Goal: Task Accomplishment & Management: Use online tool/utility

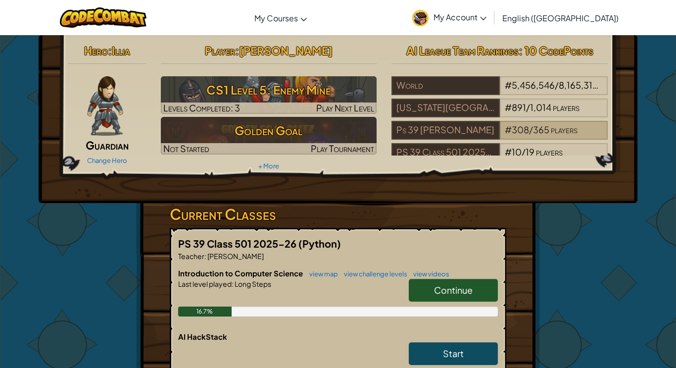
scroll to position [0, 0]
click at [333, 238] on span "(Python)" at bounding box center [319, 243] width 43 height 12
click at [125, 167] on div "Change Hero" at bounding box center [107, 160] width 78 height 16
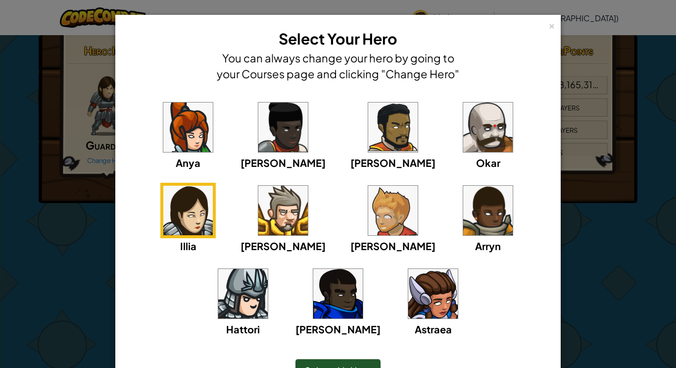
click at [408, 312] on img at bounding box center [432, 293] width 49 height 49
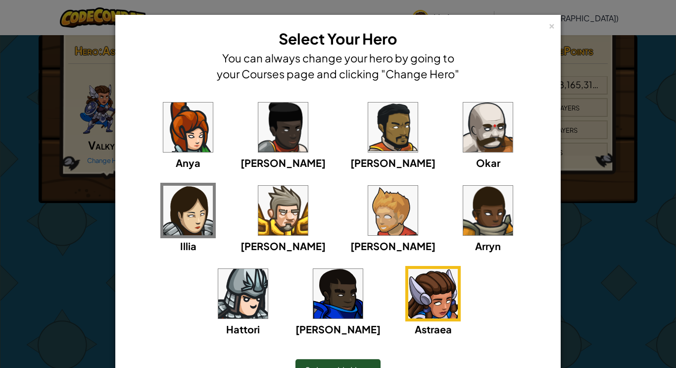
click at [350, 362] on div "Select this Hero" at bounding box center [337, 370] width 85 height 23
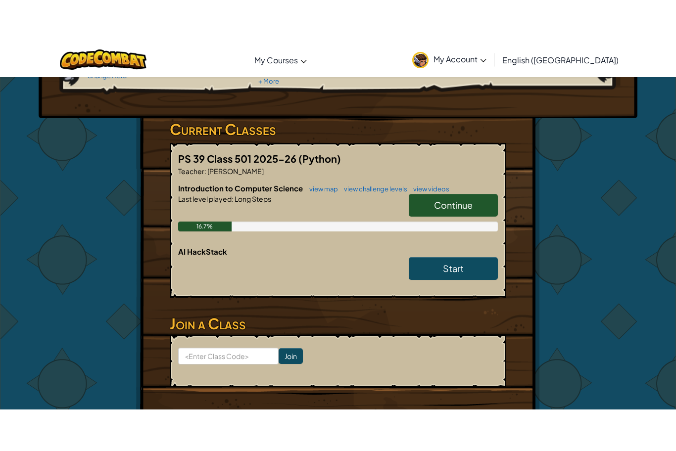
scroll to position [0, 0]
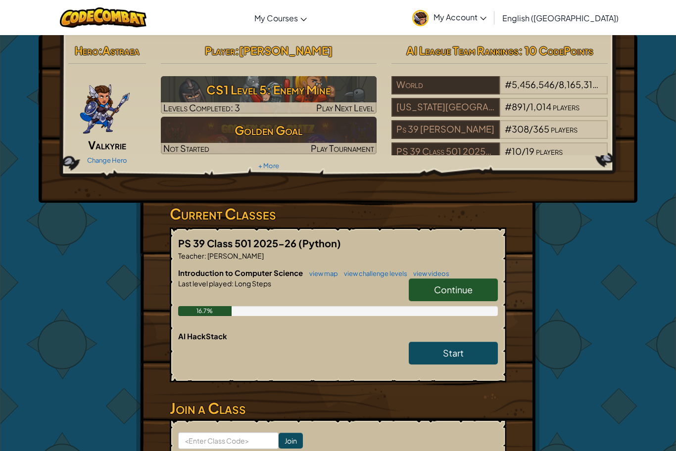
click at [450, 291] on span "Continue" at bounding box center [453, 289] width 39 height 11
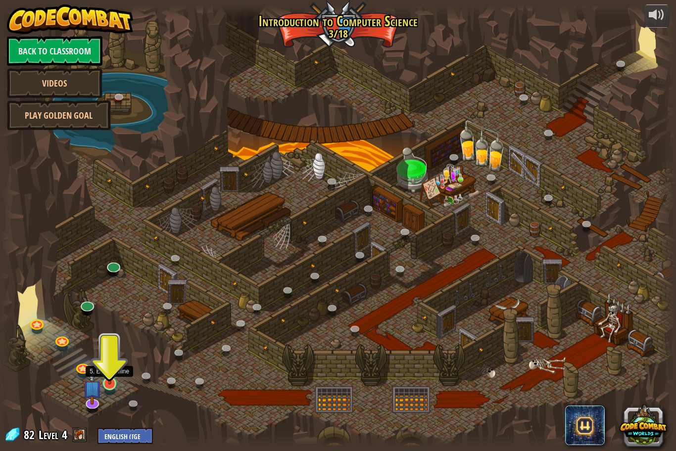
click at [111, 367] on img at bounding box center [110, 364] width 18 height 41
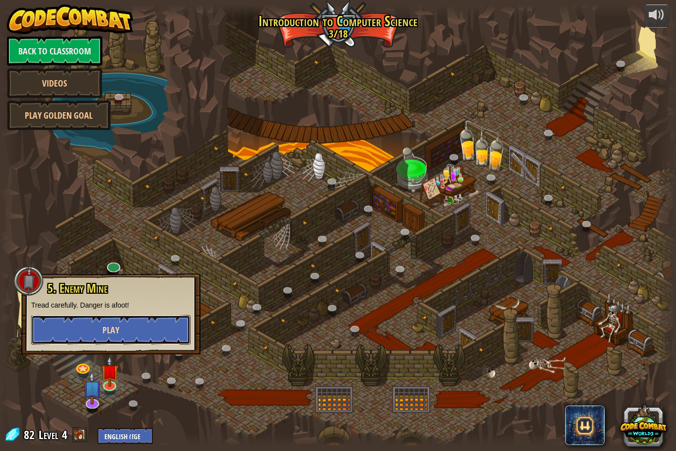
click at [130, 330] on button "Play" at bounding box center [110, 330] width 159 height 30
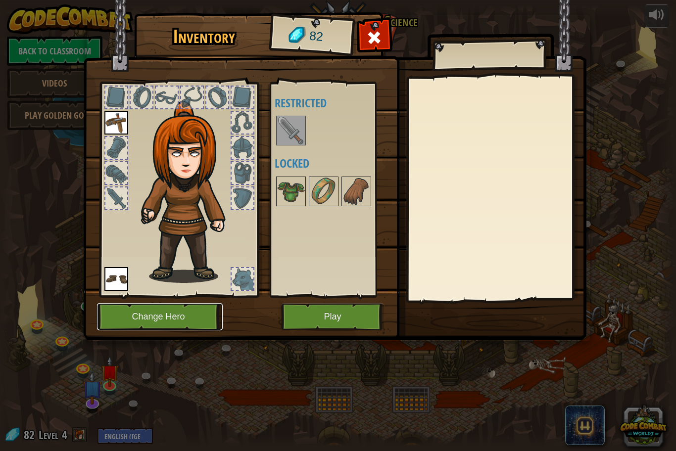
click at [172, 313] on button "Change Hero" at bounding box center [160, 316] width 126 height 27
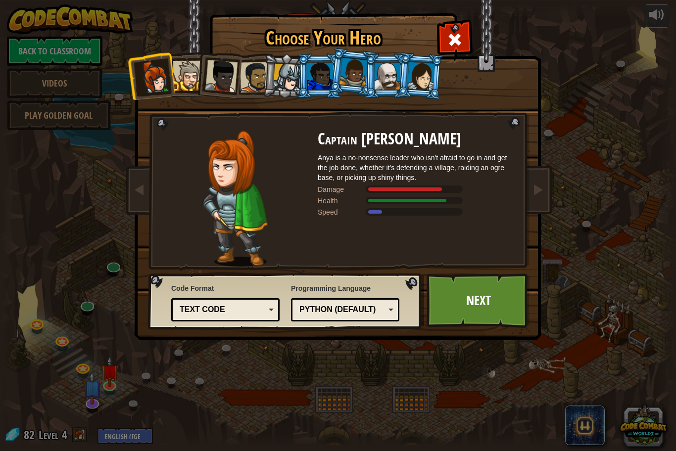
click at [377, 265] on div "Captain [PERSON_NAME] Anya is a no-nonsense leader who isn't afraid to go in an…" at bounding box center [417, 199] width 198 height 136
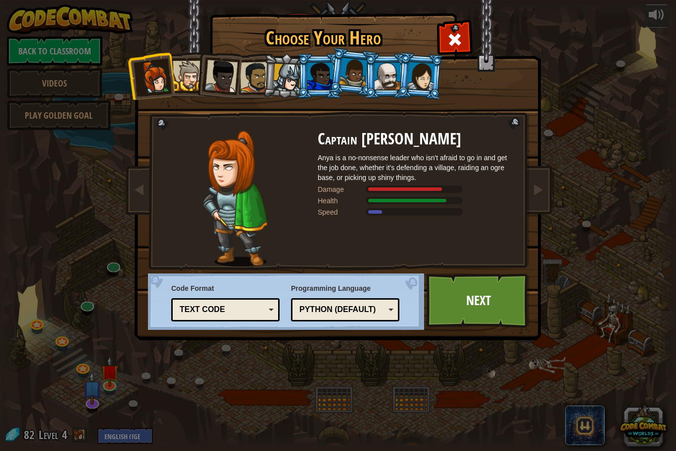
click at [377, 265] on div "Captain [PERSON_NAME] Anya is a no-nonsense leader who isn't afraid to go in an…" at bounding box center [417, 199] width 198 height 136
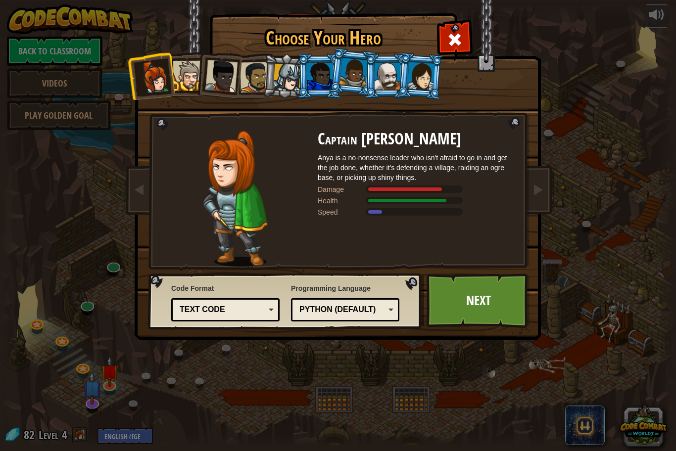
click at [318, 258] on div "Captain [PERSON_NAME] Anya is a no-nonsense leader who isn't afraid to go in an…" at bounding box center [417, 199] width 198 height 136
click at [331, 259] on div "Captain [PERSON_NAME] Anya is a no-nonsense leader who isn't afraid to go in an…" at bounding box center [417, 199] width 198 height 136
click at [415, 85] on div at bounding box center [421, 76] width 28 height 28
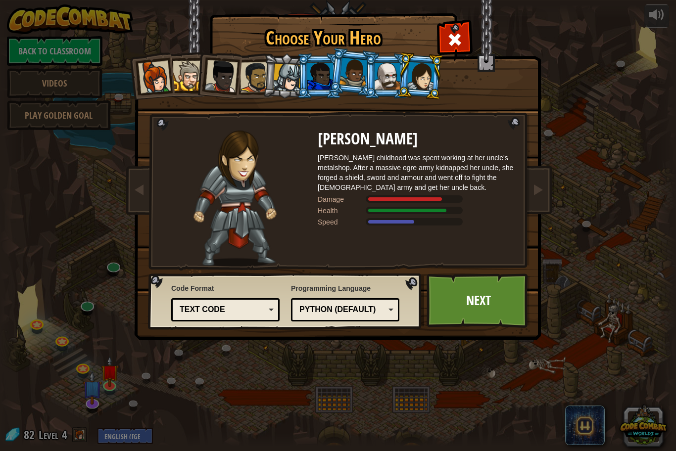
click at [391, 85] on div at bounding box center [388, 76] width 26 height 27
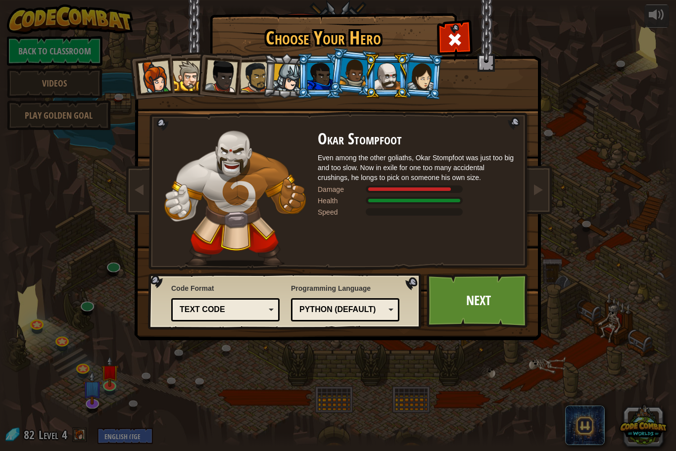
click at [279, 84] on div at bounding box center [287, 78] width 28 height 28
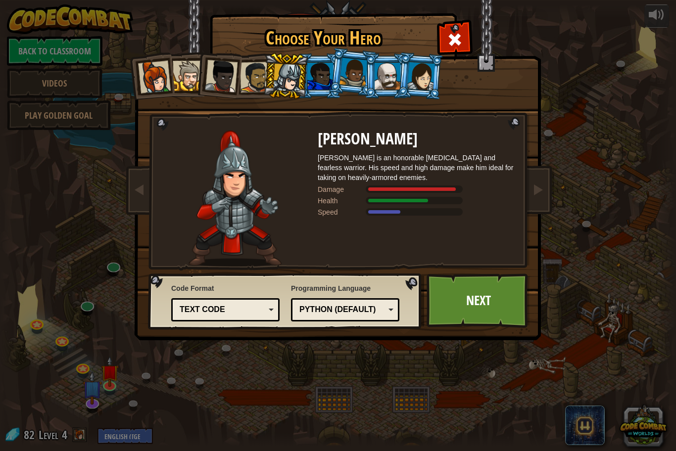
click at [246, 73] on div at bounding box center [255, 77] width 31 height 31
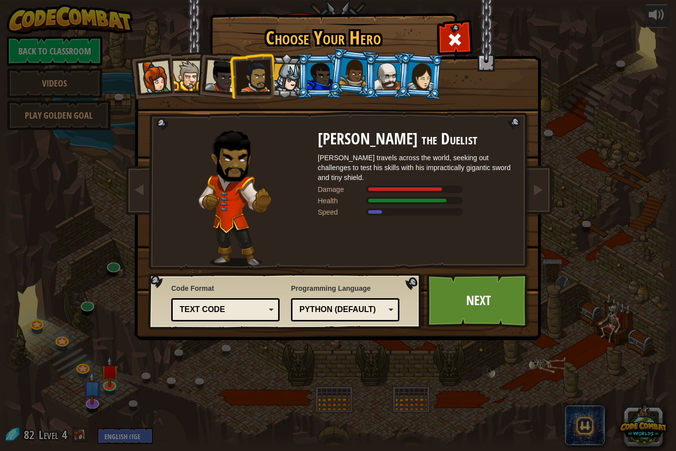
click at [223, 71] on div at bounding box center [221, 76] width 33 height 33
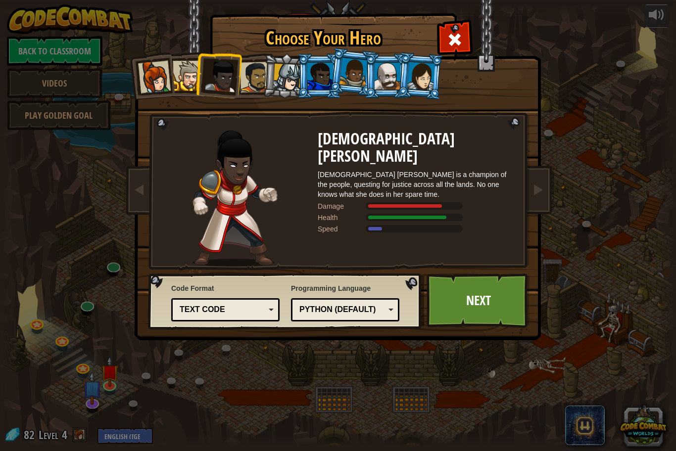
click at [325, 70] on div at bounding box center [320, 76] width 26 height 27
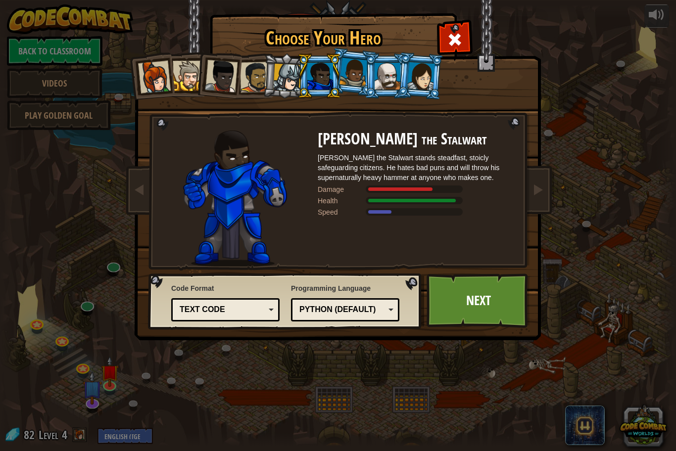
click at [362, 76] on div at bounding box center [353, 72] width 28 height 29
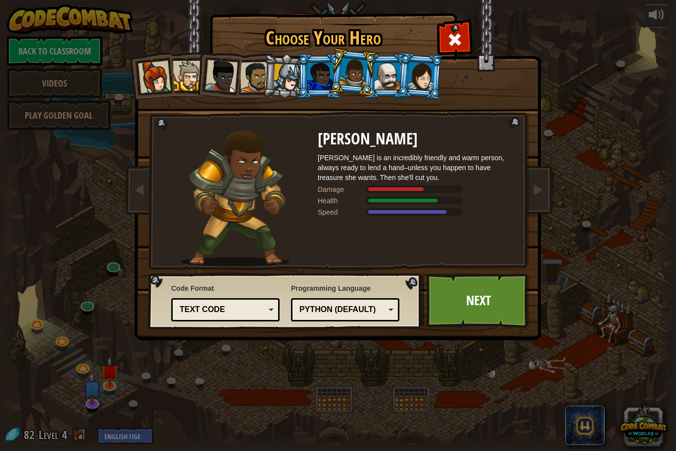
click at [278, 77] on div at bounding box center [287, 78] width 28 height 28
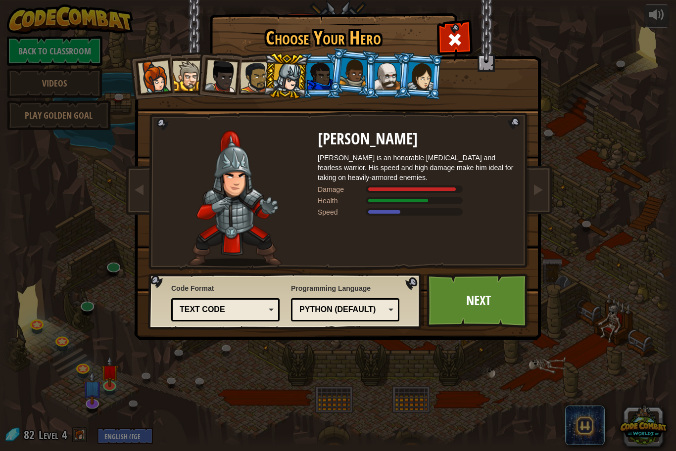
click at [437, 82] on li at bounding box center [419, 76] width 47 height 48
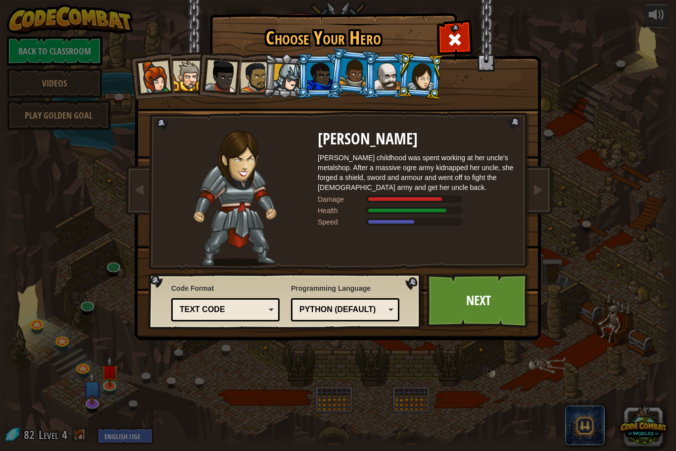
click at [285, 234] on div at bounding box center [234, 199] width 165 height 136
click at [320, 224] on div "Speed" at bounding box center [342, 222] width 49 height 10
click at [321, 233] on div "[PERSON_NAME] [PERSON_NAME] childhood was spent working at her uncle's metalsho…" at bounding box center [417, 199] width 198 height 136
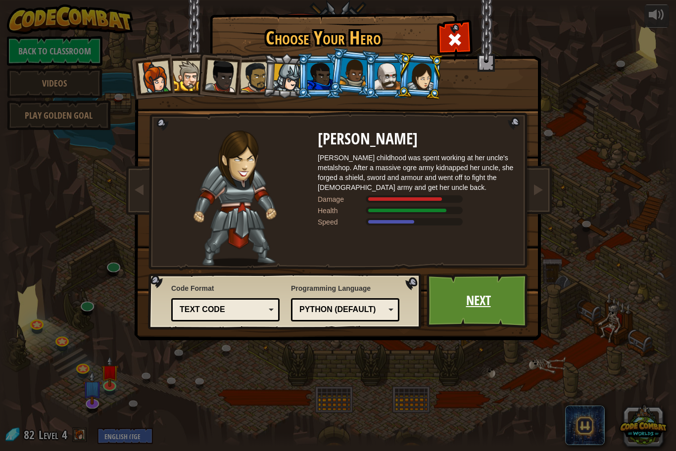
click at [496, 304] on link "Next" at bounding box center [477, 301] width 103 height 54
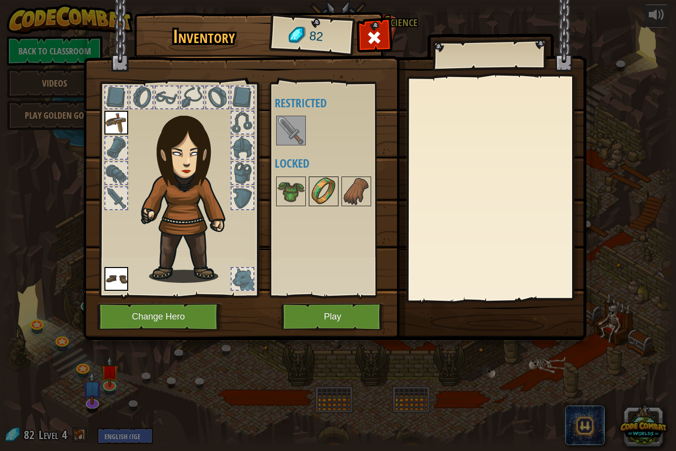
click at [328, 195] on img at bounding box center [324, 192] width 28 height 28
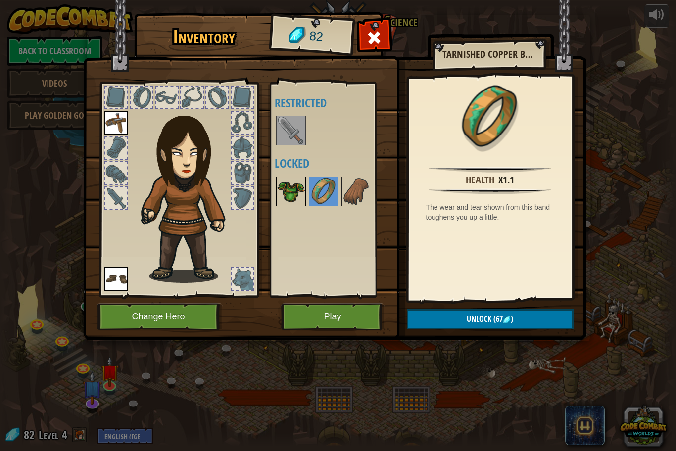
click at [287, 197] on img at bounding box center [291, 192] width 28 height 28
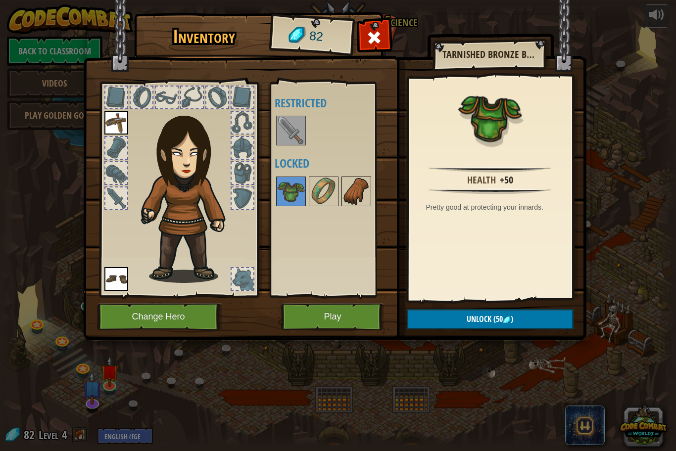
click at [350, 192] on img at bounding box center [356, 192] width 28 height 28
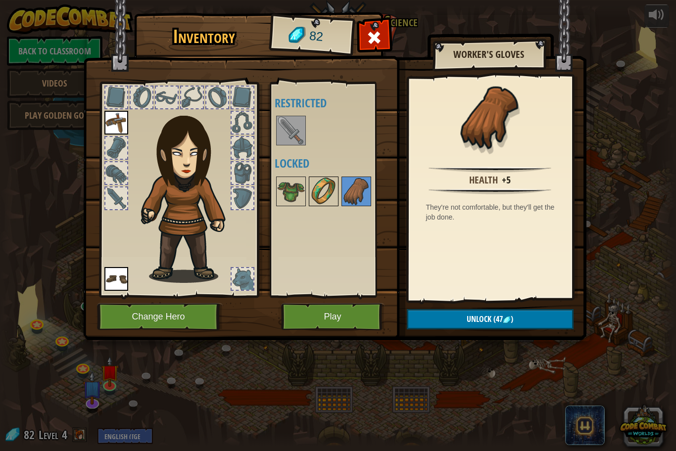
click at [331, 187] on img at bounding box center [324, 192] width 28 height 28
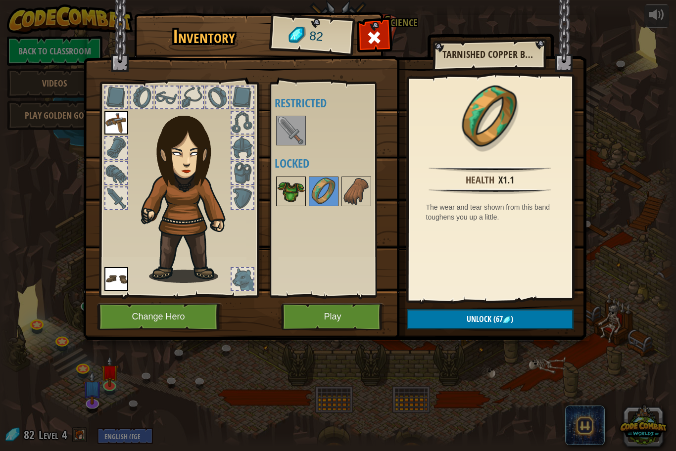
click at [286, 192] on img at bounding box center [291, 192] width 28 height 28
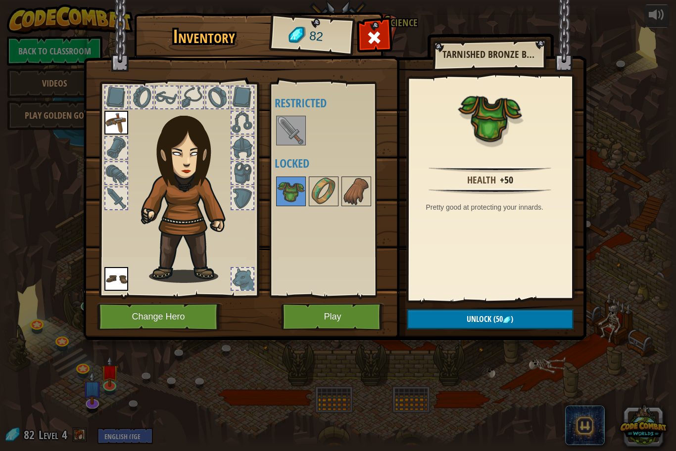
click at [306, 193] on div at bounding box center [333, 191] width 117 height 33
click at [279, 121] on img at bounding box center [291, 131] width 28 height 28
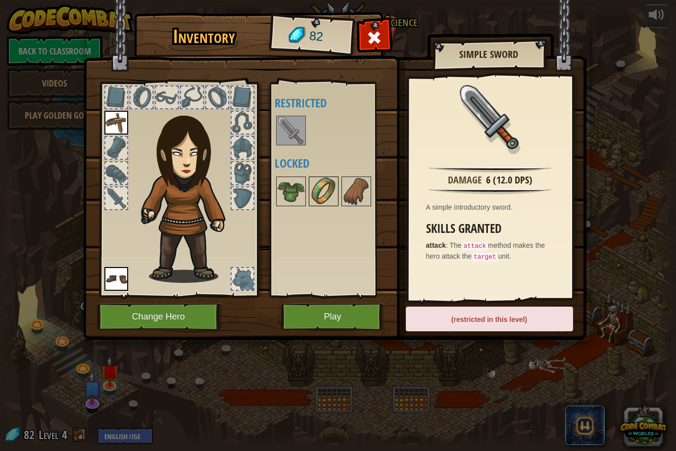
click at [337, 203] on div at bounding box center [324, 192] width 30 height 30
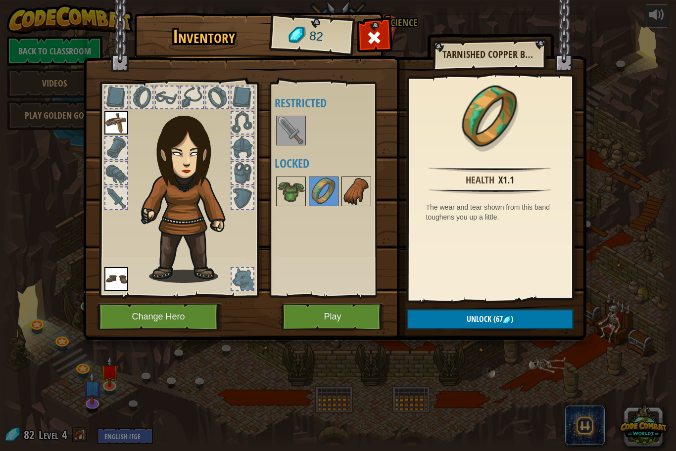
click at [353, 194] on img at bounding box center [356, 192] width 28 height 28
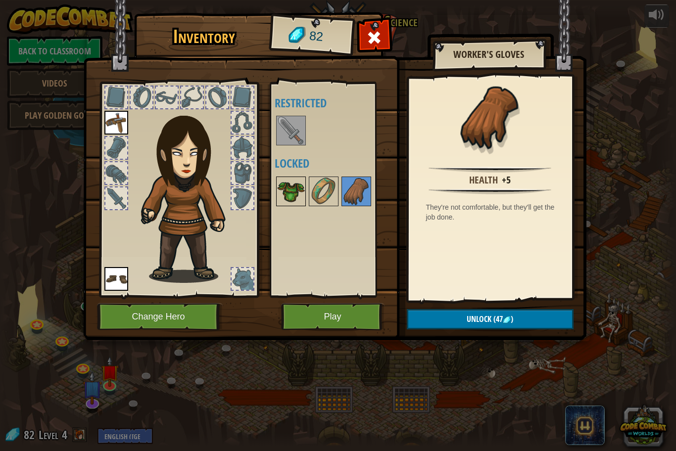
click at [294, 188] on img at bounding box center [291, 192] width 28 height 28
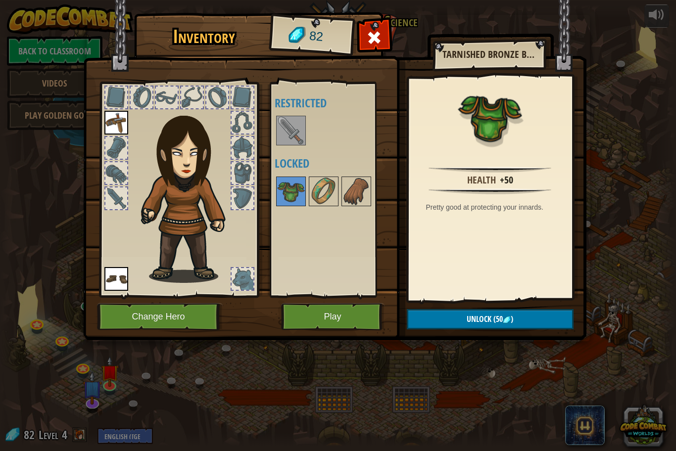
click at [117, 275] on img at bounding box center [116, 279] width 24 height 24
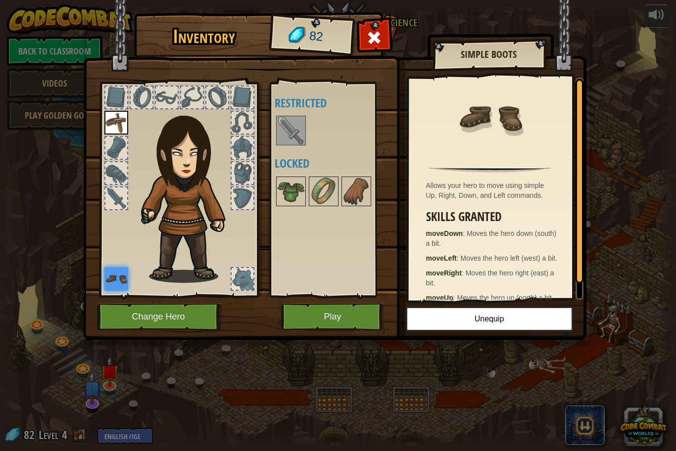
click at [124, 284] on img at bounding box center [116, 279] width 24 height 24
click at [247, 200] on div at bounding box center [243, 199] width 22 height 22
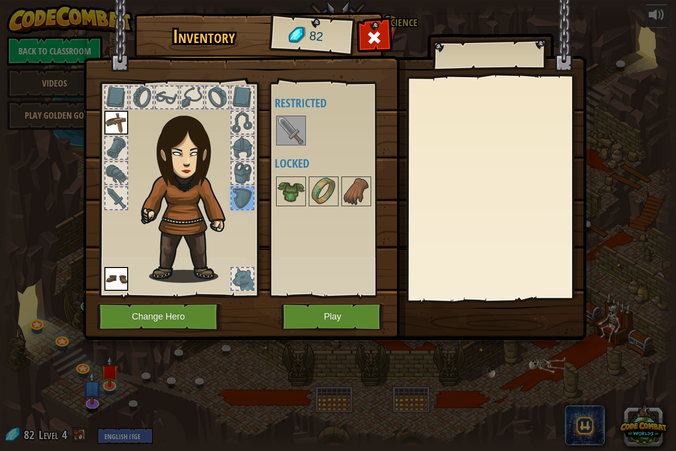
click at [119, 127] on img at bounding box center [116, 123] width 24 height 24
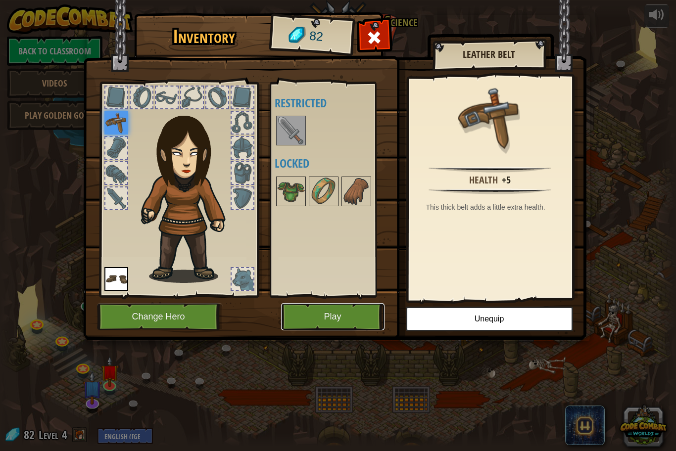
click at [364, 317] on button "Play" at bounding box center [332, 316] width 103 height 27
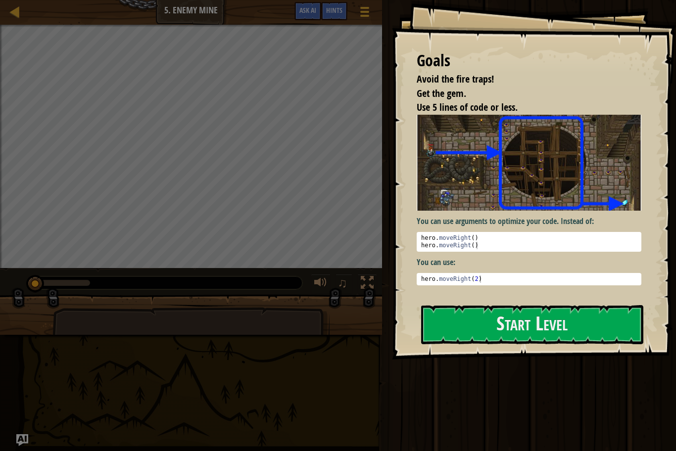
type textarea "hero.moveRight()"
click at [466, 240] on div "hero . moveRight ( ) hero . moveRight ( )" at bounding box center [529, 250] width 220 height 30
click at [509, 248] on div "hero . moveRight ( ) hero . moveRight ( )" at bounding box center [529, 250] width 220 height 30
click at [518, 330] on button "Start Level" at bounding box center [532, 324] width 222 height 39
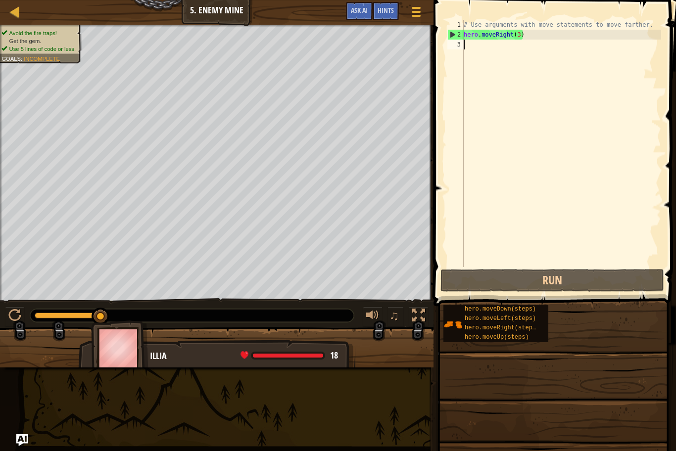
type textarea "h"
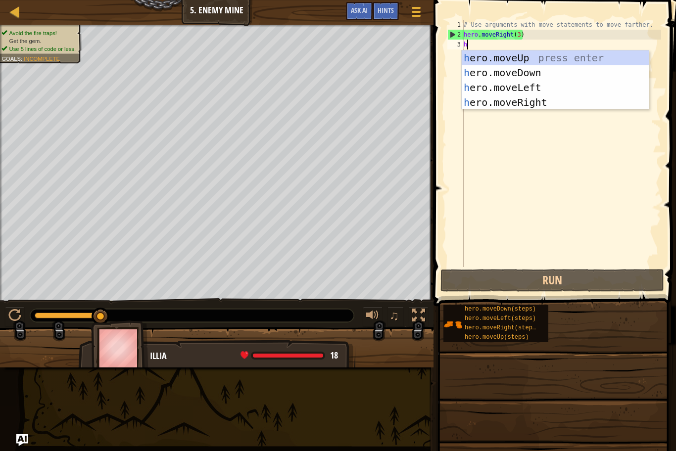
scroll to position [4, 0]
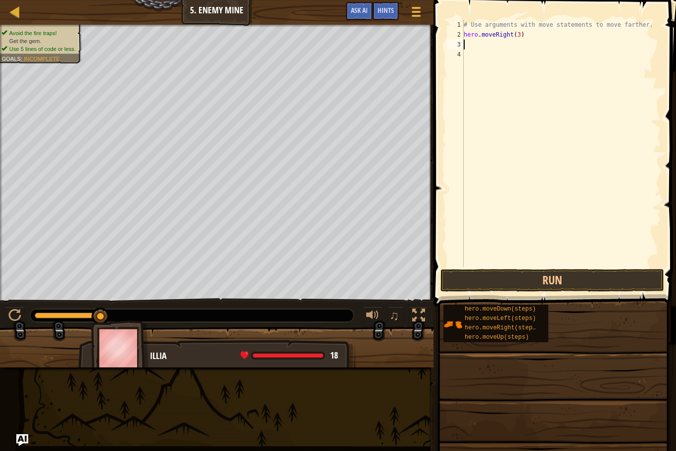
click at [519, 37] on div "# Use arguments with move statements to move farther. hero . moveRight ( 3 )" at bounding box center [561, 153] width 199 height 267
click at [542, 279] on button "Run" at bounding box center [552, 280] width 224 height 23
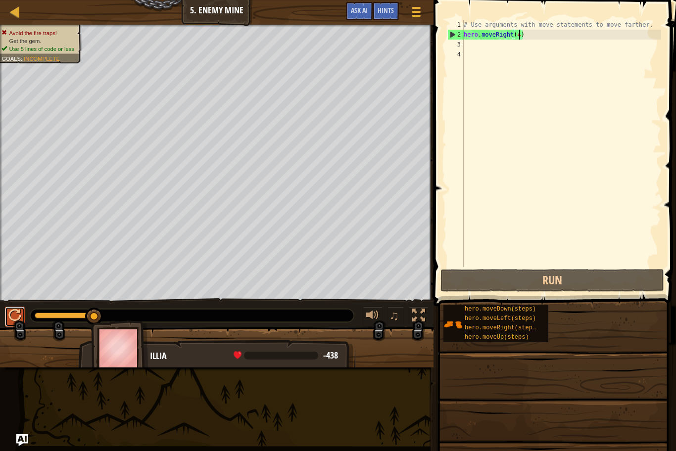
click at [13, 321] on div at bounding box center [14, 315] width 13 height 13
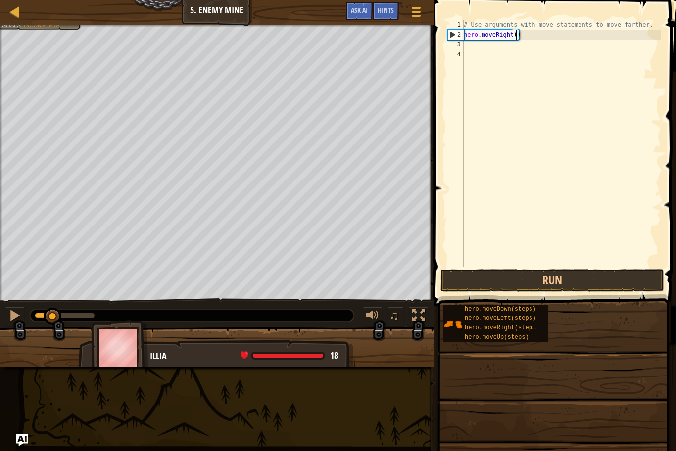
type textarea "hero.moveRight(3)"
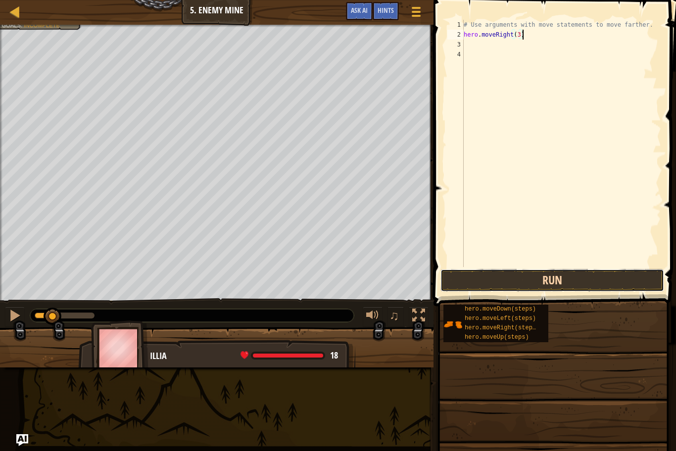
click at [568, 290] on button "Run" at bounding box center [552, 280] width 224 height 23
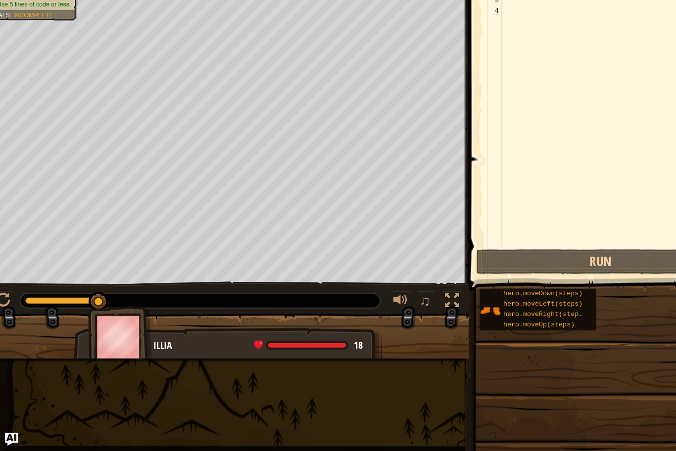
scroll to position [0, 0]
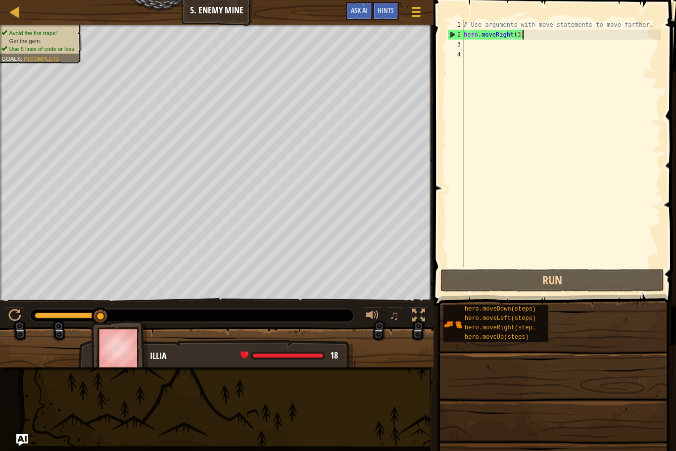
click at [471, 52] on div "# Use arguments with move statements to move farther. hero . moveRight ( 3 )" at bounding box center [561, 153] width 199 height 267
click at [467, 47] on div "# Use arguments with move statements to move farther. hero . moveRight ( 3 )" at bounding box center [561, 153] width 199 height 267
type textarea "h"
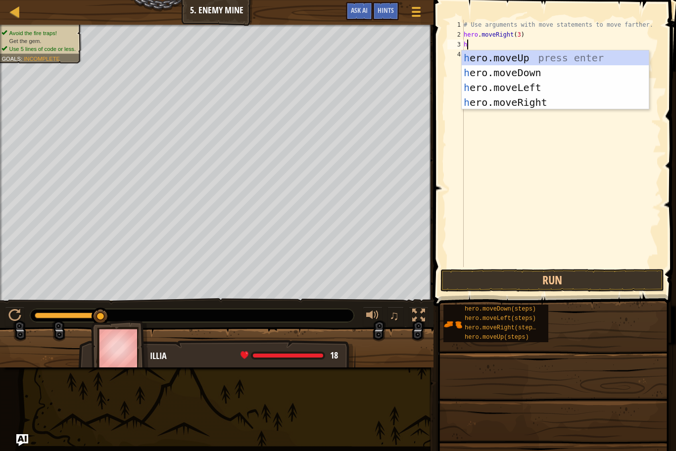
click at [532, 58] on div "h ero.moveUp press enter h ero.moveDown press enter h ero.moveLeft press enter …" at bounding box center [555, 94] width 187 height 89
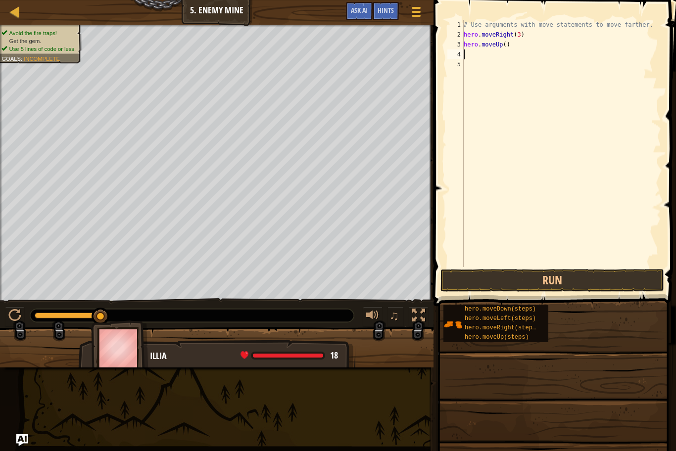
type textarea "h"
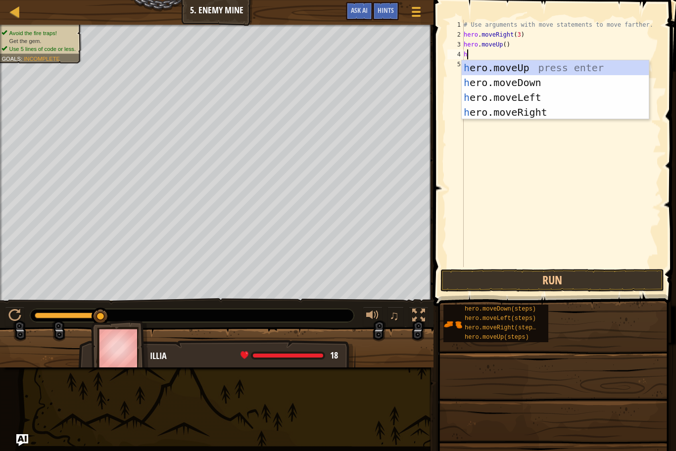
click at [549, 115] on div "h ero.moveUp press enter h ero.moveDown press enter h ero.moveLeft press enter …" at bounding box center [555, 104] width 187 height 89
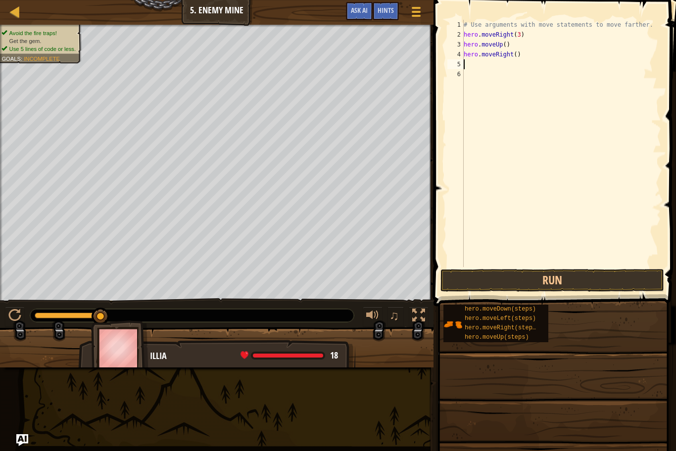
type textarea "h"
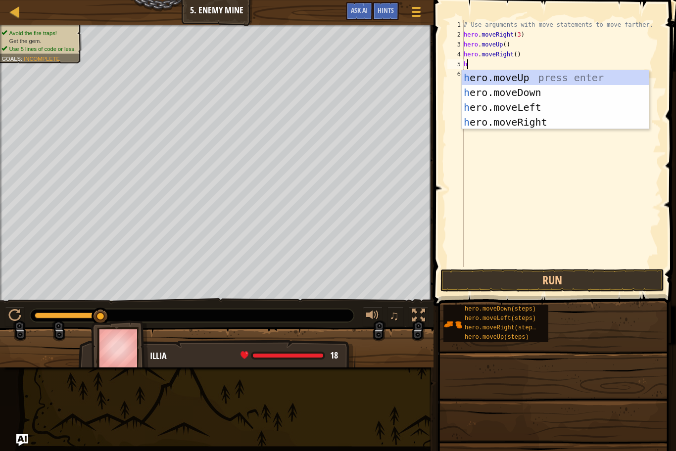
click at [548, 95] on div "h ero.moveUp press enter h ero.moveDown press enter h ero.moveLeft press enter …" at bounding box center [555, 114] width 187 height 89
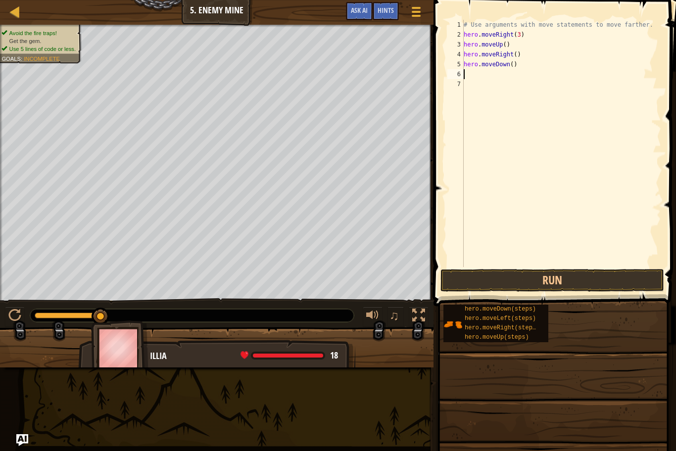
click at [508, 66] on div "# Use arguments with move statements to move farther. hero . moveRight ( 3 ) he…" at bounding box center [561, 153] width 199 height 267
type textarea "hero.moveDown()"
click at [651, 64] on span "..." at bounding box center [649, 62] width 13 height 9
click at [529, 94] on div "# Use arguments with move statements to move farther. hero . moveRight ( 3 ) he…" at bounding box center [561, 153] width 199 height 267
click at [512, 65] on div "# Use arguments with move statements to move farther. hero . moveRight ( 3 ) he…" at bounding box center [561, 153] width 199 height 267
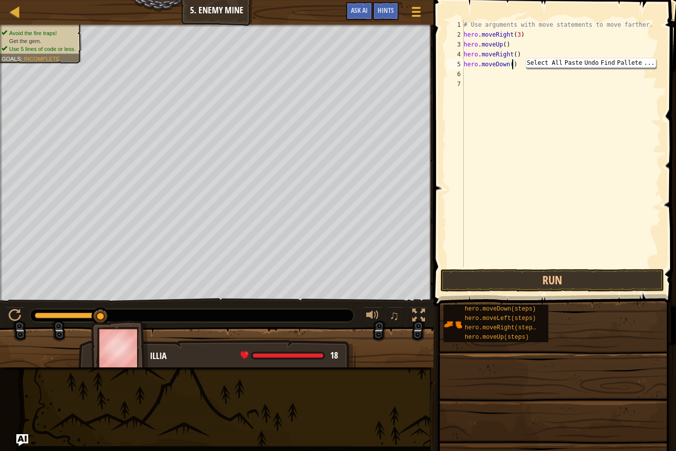
type textarea "hero.moveDown()"
click at [513, 130] on div "# Use arguments with move statements to move farther. hero . moveRight ( 3 ) he…" at bounding box center [561, 153] width 199 height 267
click at [514, 130] on div "# Use arguments with move statements to move farther. hero . moveRight ( 3 ) he…" at bounding box center [561, 153] width 199 height 267
click at [511, 66] on div "# Use arguments with move statements to move farther. hero . moveRight ( 3 ) he…" at bounding box center [561, 153] width 199 height 267
type textarea "hero.moveDown(3)"
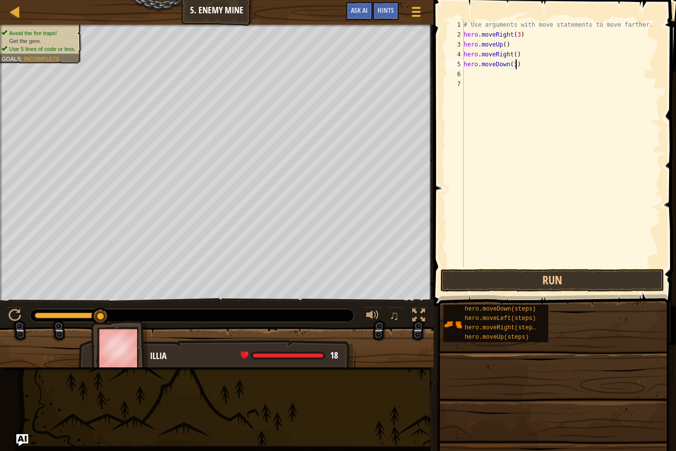
scroll to position [4, 7]
click at [478, 75] on div "# Use arguments with move statements to move farther. hero . moveRight ( 3 ) he…" at bounding box center [561, 153] width 199 height 267
type textarea "h"
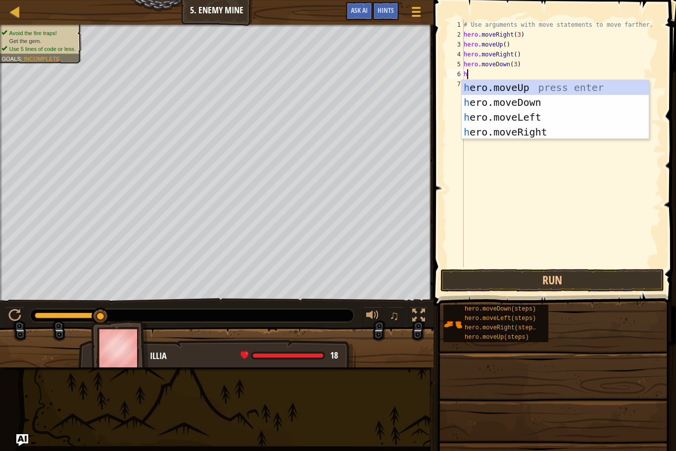
click at [553, 134] on div "h ero.moveUp press enter h ero.moveDown press enter h ero.moveLeft press enter …" at bounding box center [555, 124] width 187 height 89
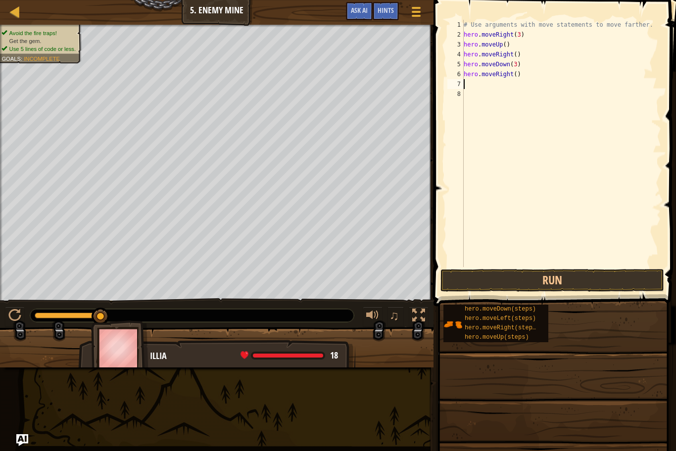
click at [515, 74] on div "# Use arguments with move statements to move farther. hero . moveRight ( 3 ) he…" at bounding box center [561, 153] width 199 height 267
type textarea "hero.moveRight(2)"
click at [504, 273] on button "Run" at bounding box center [552, 280] width 224 height 23
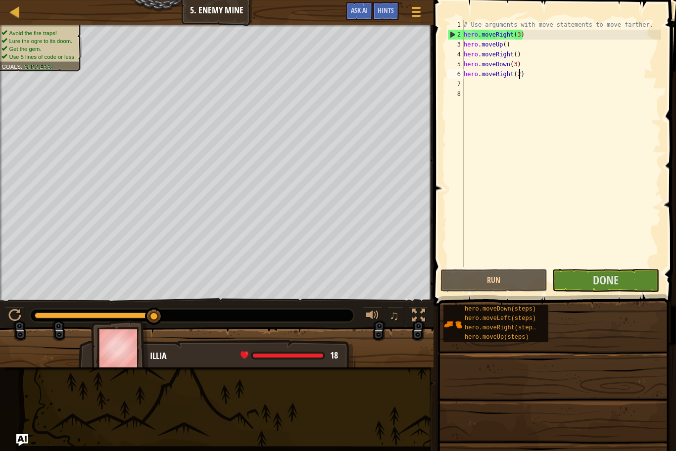
click at [615, 292] on span at bounding box center [555, 138] width 250 height 335
click at [599, 281] on span "Done" at bounding box center [606, 280] width 26 height 16
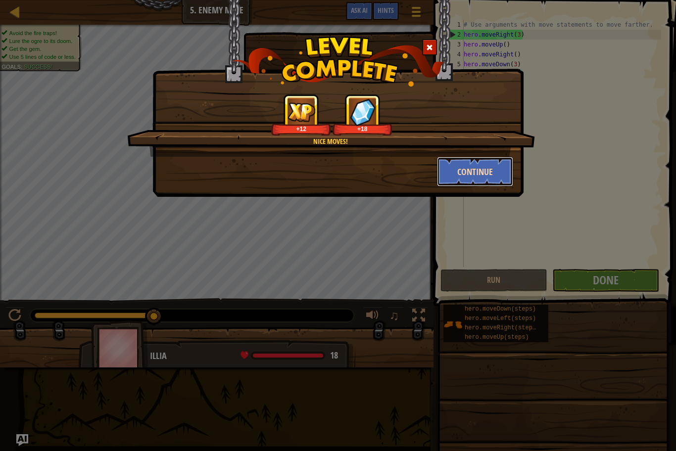
click at [477, 175] on button "Continue" at bounding box center [475, 172] width 77 height 30
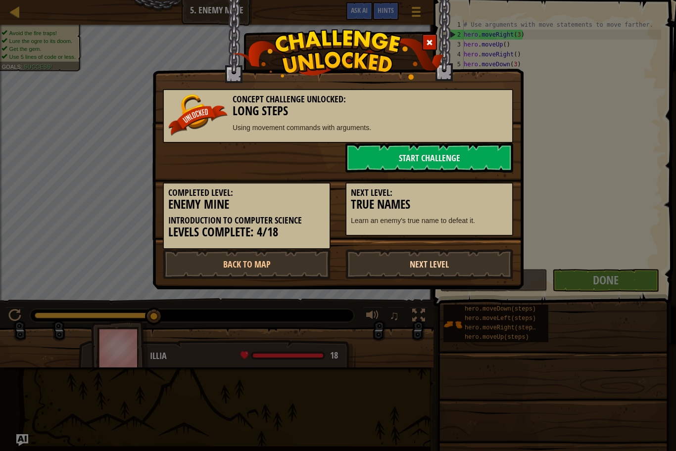
click at [437, 268] on link "Next Level" at bounding box center [429, 264] width 168 height 30
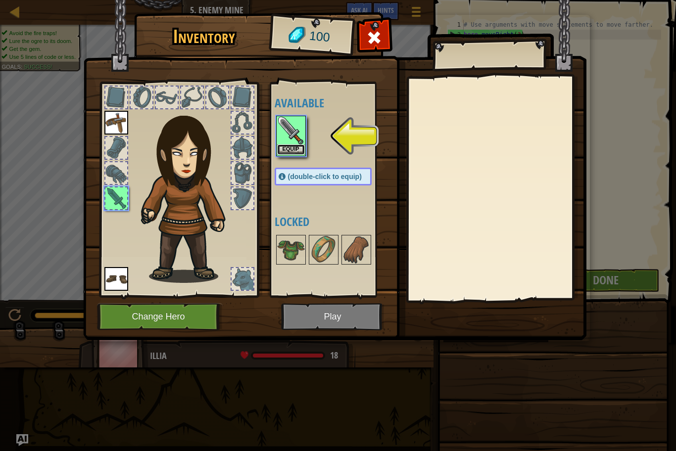
click at [283, 150] on button "Equip" at bounding box center [291, 149] width 28 height 10
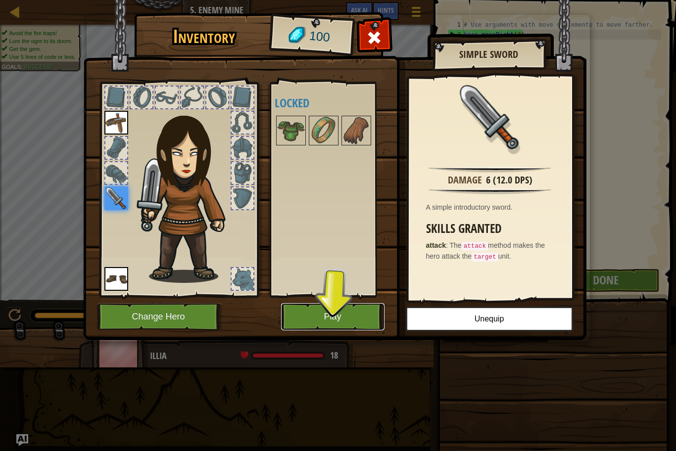
click at [340, 314] on button "Play" at bounding box center [332, 316] width 103 height 27
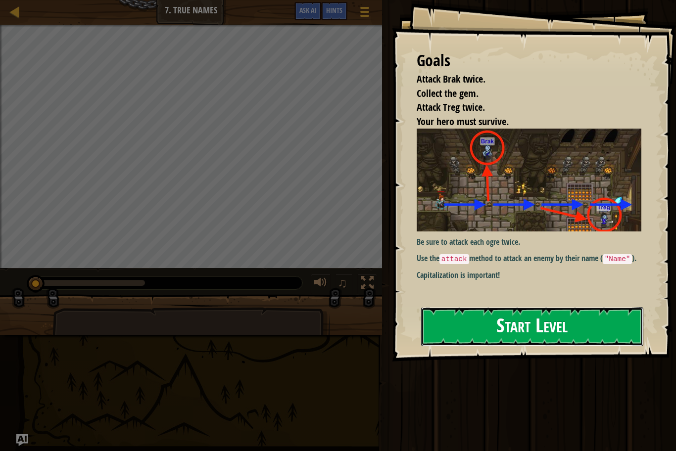
click at [473, 324] on button "Start Level" at bounding box center [532, 326] width 222 height 39
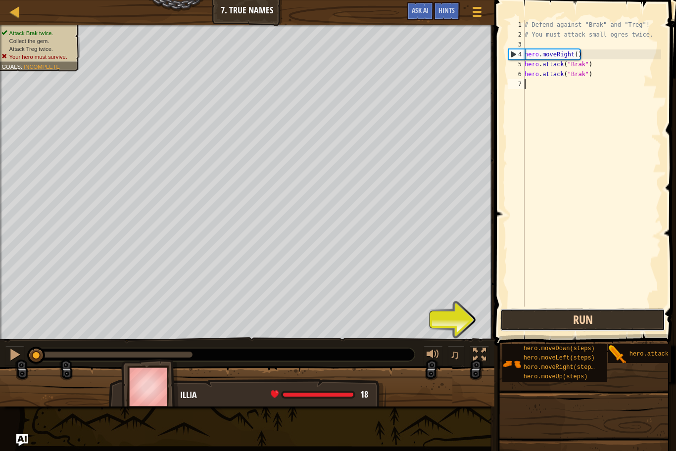
click at [589, 326] on button "Run" at bounding box center [582, 320] width 165 height 23
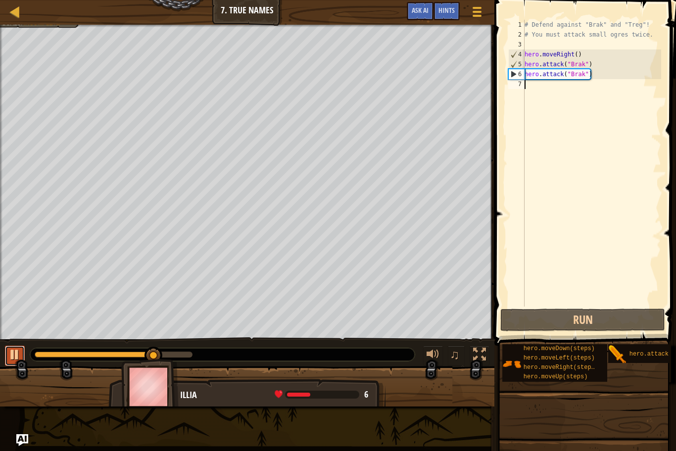
click at [12, 351] on div at bounding box center [14, 354] width 13 height 13
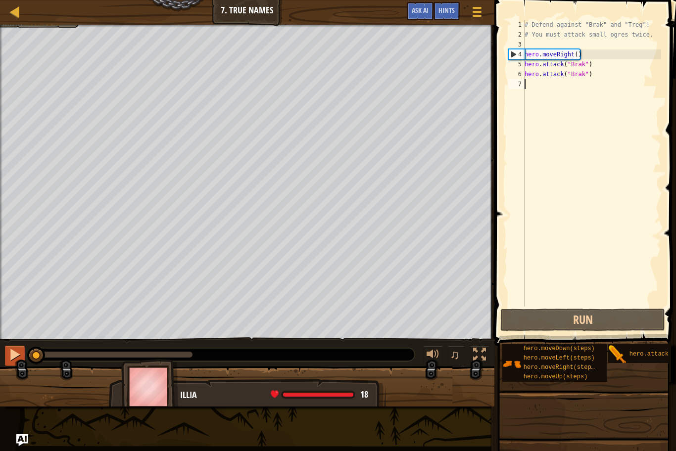
drag, startPoint x: 156, startPoint y: 355, endPoint x: 24, endPoint y: 346, distance: 131.9
click at [24, 346] on div "♫" at bounding box center [247, 352] width 494 height 30
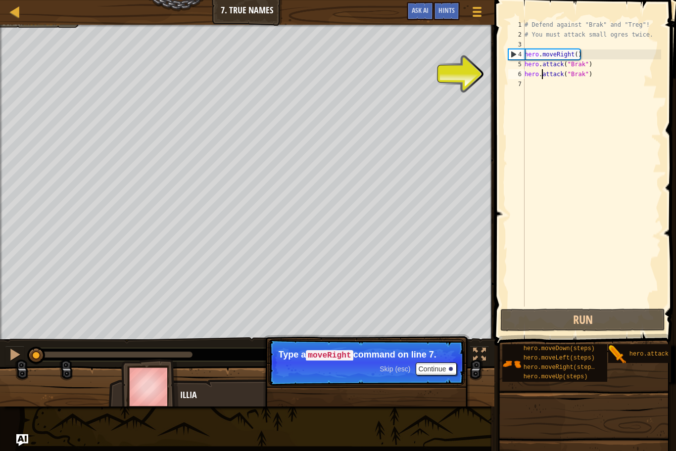
click at [541, 77] on div "# Defend against "Brak" and "Treg"! # You must attack small ogres twice. hero .…" at bounding box center [591, 173] width 139 height 307
type textarea "hero.attack("Brak")"
click at [528, 88] on div "# Defend against "Brak" and "Treg"! # You must attack small ogres twice. hero .…" at bounding box center [591, 173] width 139 height 307
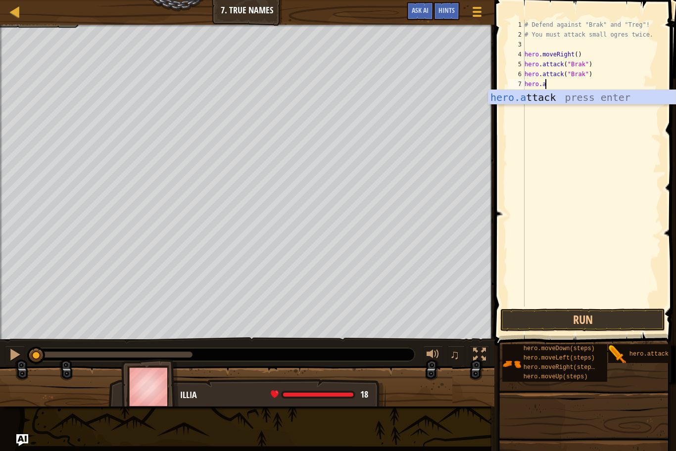
scroll to position [4, 2]
click at [587, 91] on div "hero.a ttack press enter" at bounding box center [581, 112] width 187 height 45
click at [594, 84] on div "# Defend against "Brak" and "Treg"! # You must attack small ogres twice. hero .…" at bounding box center [591, 163] width 139 height 287
click at [604, 86] on div "# Defend against "Brak" and "Treg"! # You must attack small ogres twice. hero .…" at bounding box center [591, 173] width 139 height 307
type textarea "hero.attack("Treg")"
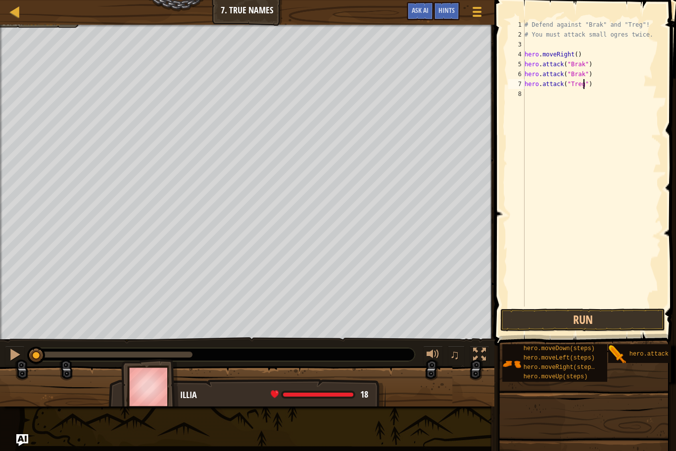
scroll to position [4, 8]
drag, startPoint x: 524, startPoint y: 86, endPoint x: 614, endPoint y: 86, distance: 89.1
click at [614, 86] on div "# Defend against "Brak" and "Treg"! # You must attack small ogres twice. hero .…" at bounding box center [591, 173] width 139 height 307
click at [551, 97] on div "# Defend against "Brak" and "Treg"! # You must attack small ogres twice. hero .…" at bounding box center [591, 173] width 139 height 307
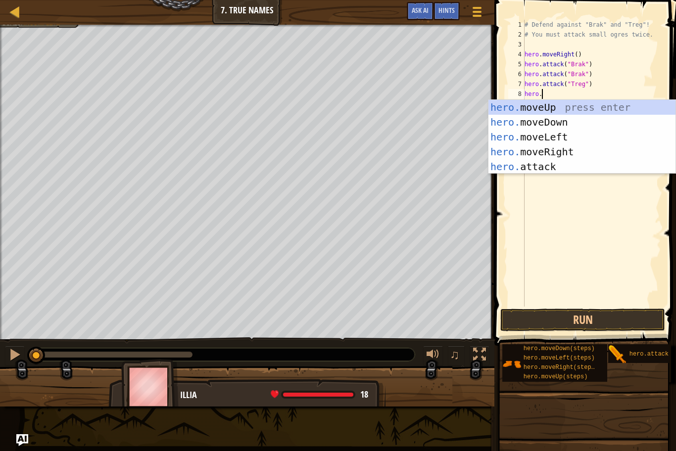
scroll to position [4, 2]
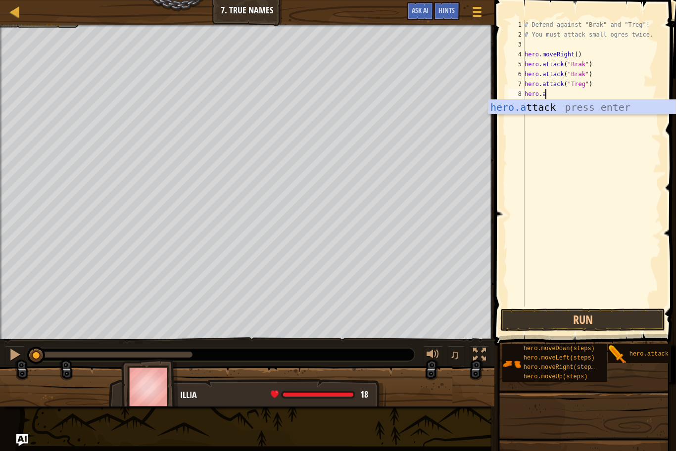
click at [588, 106] on div "hero.a ttack press enter" at bounding box center [581, 122] width 187 height 45
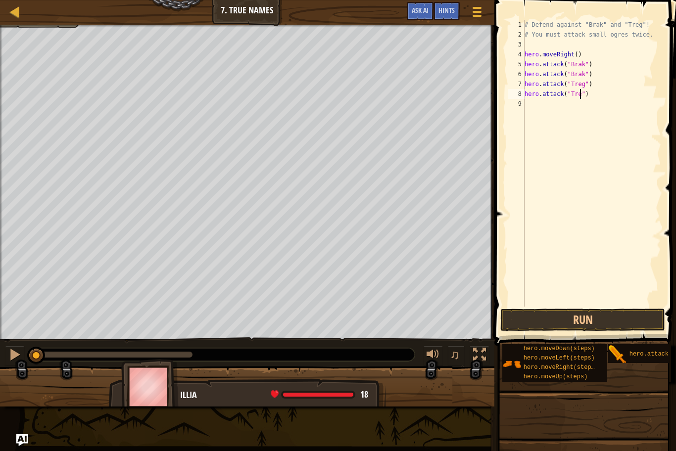
scroll to position [4, 8]
type textarea "hero.attack("Treg")"
click at [554, 313] on button "Run" at bounding box center [582, 320] width 165 height 23
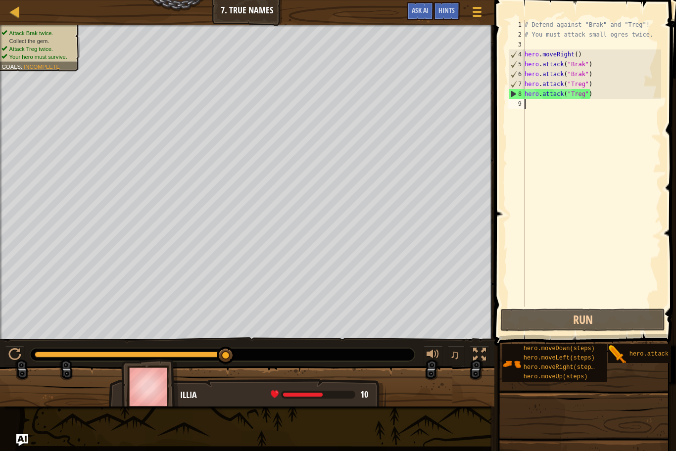
click at [530, 107] on div "# Defend against "Brak" and "Treg"! # You must attack small ogres twice. hero .…" at bounding box center [591, 173] width 139 height 307
type textarea "h"
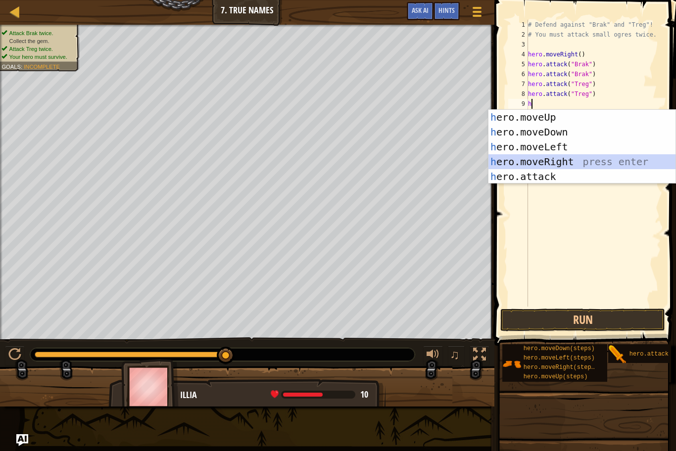
click at [570, 162] on div "h ero.moveUp press enter h ero.moveDown press enter h ero.moveLeft press enter …" at bounding box center [581, 162] width 187 height 104
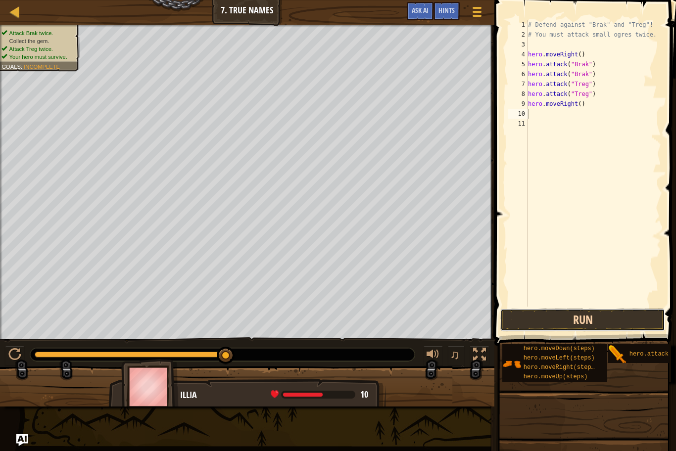
click at [578, 318] on button "Run" at bounding box center [582, 320] width 165 height 23
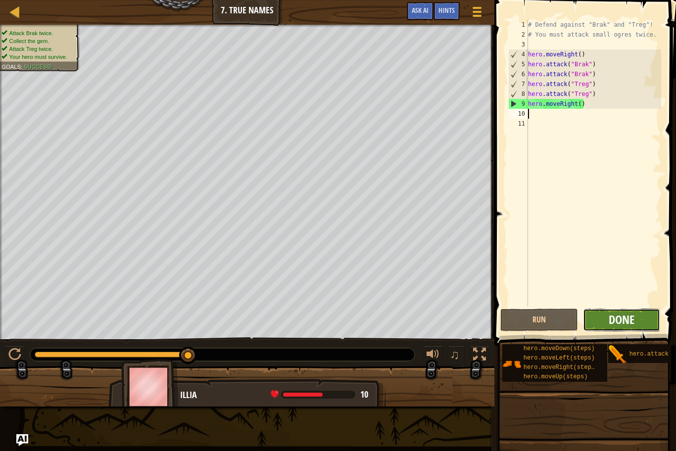
click at [623, 315] on span "Done" at bounding box center [622, 320] width 26 height 16
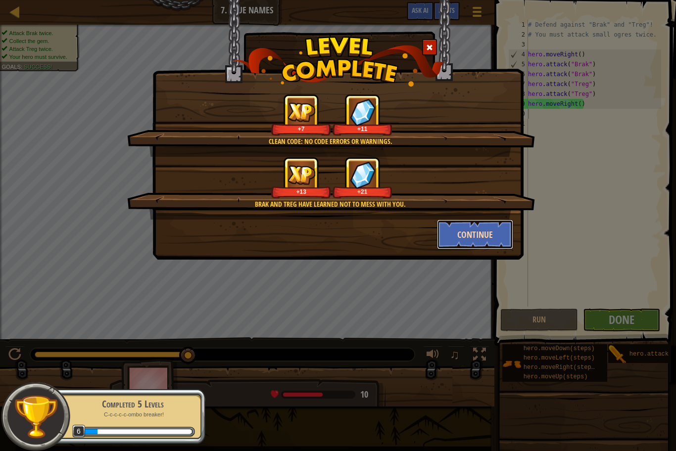
click at [482, 236] on button "Continue" at bounding box center [475, 235] width 77 height 30
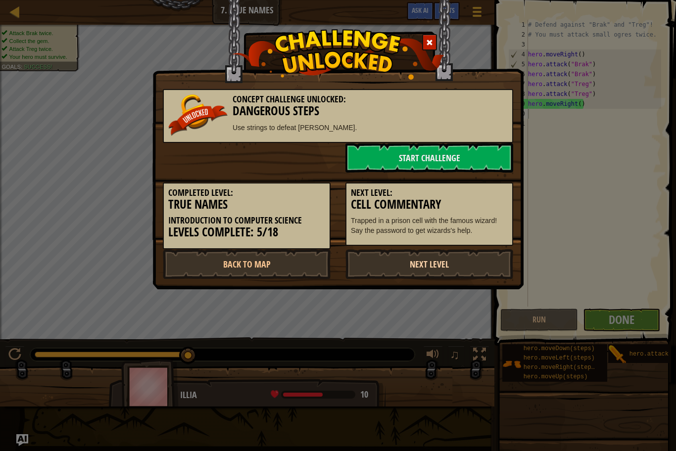
click at [460, 265] on link "Next Level" at bounding box center [429, 264] width 168 height 30
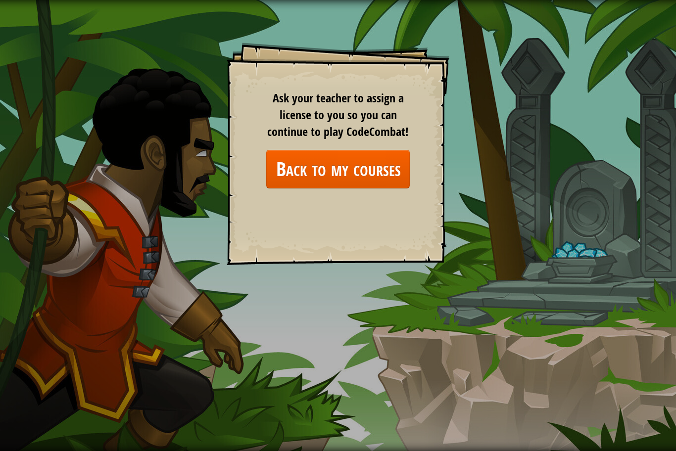
click at [340, 121] on span "Ask your teacher to assign a license to you so you can continue to play CodeCom…" at bounding box center [338, 115] width 142 height 50
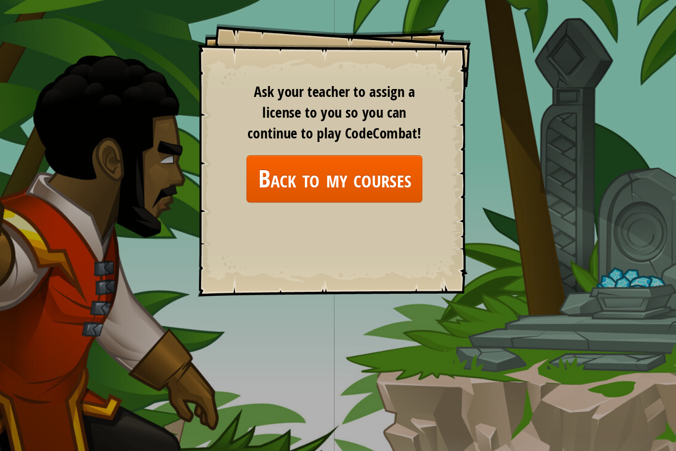
click at [355, 124] on span "Ask your teacher to assign a license to you so you can continue to play CodeCom…" at bounding box center [338, 115] width 142 height 50
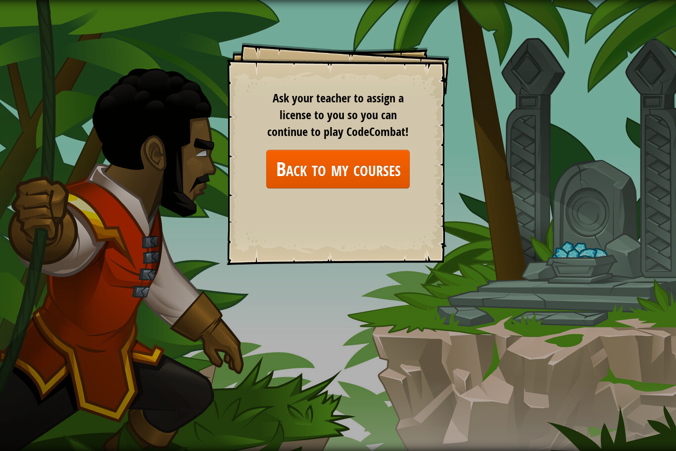
click at [353, 286] on div "Goals Start Level Error loading from server. Try refreshing the page. You'll ne…" at bounding box center [338, 225] width 676 height 451
drag, startPoint x: 353, startPoint y: 286, endPoint x: 243, endPoint y: 275, distance: 110.9
click at [243, 275] on div "Goals Start Level Error loading from server. Try refreshing the page. You'll ne…" at bounding box center [338, 225] width 676 height 451
click at [208, 334] on div "Goals Start Level Error loading from server. Try refreshing the page. You'll ne…" at bounding box center [338, 225] width 676 height 451
click at [202, 153] on div "Goals Start Level Error loading from server. Try refreshing the page. You'll ne…" at bounding box center [338, 225] width 676 height 451
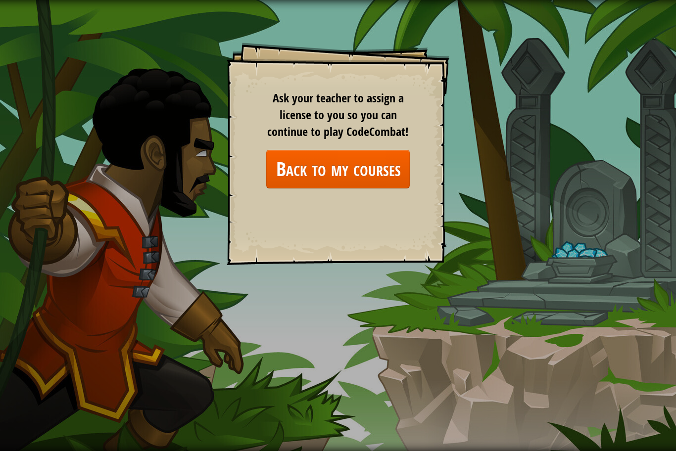
click at [203, 152] on div "Goals Start Level Error loading from server. Try refreshing the page. You'll ne…" at bounding box center [338, 225] width 676 height 451
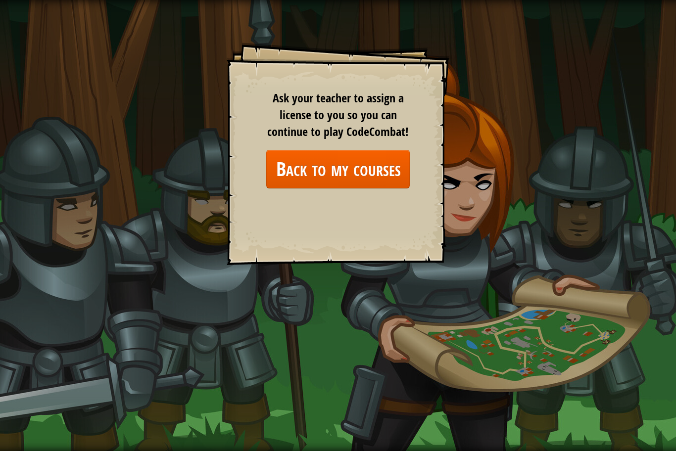
click at [576, 254] on div "Goals Start Level Error loading from server. Try refreshing the page. You'll ne…" at bounding box center [338, 225] width 676 height 451
click at [317, 177] on link "Back to my courses" at bounding box center [337, 169] width 143 height 38
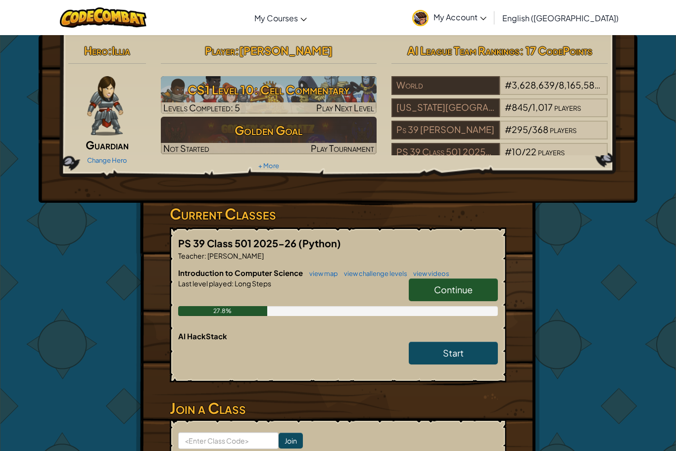
click at [447, 291] on span "Continue" at bounding box center [453, 289] width 39 height 11
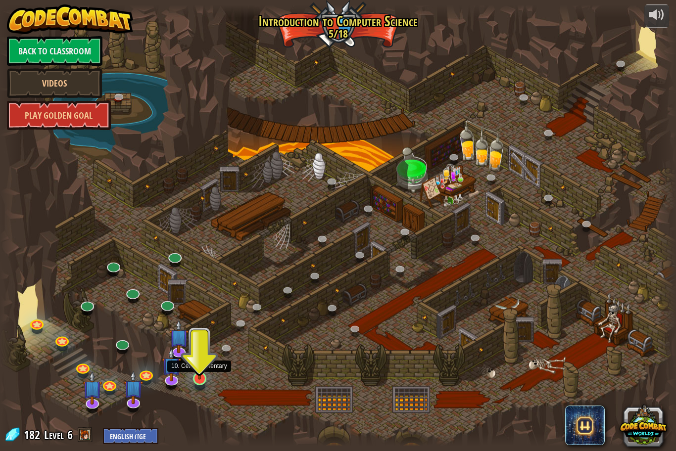
click at [200, 379] on img at bounding box center [199, 359] width 18 height 41
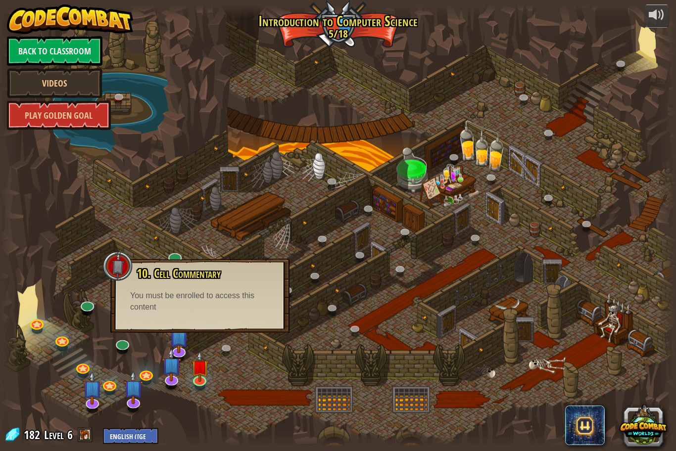
click at [257, 393] on div at bounding box center [338, 226] width 676 height 442
